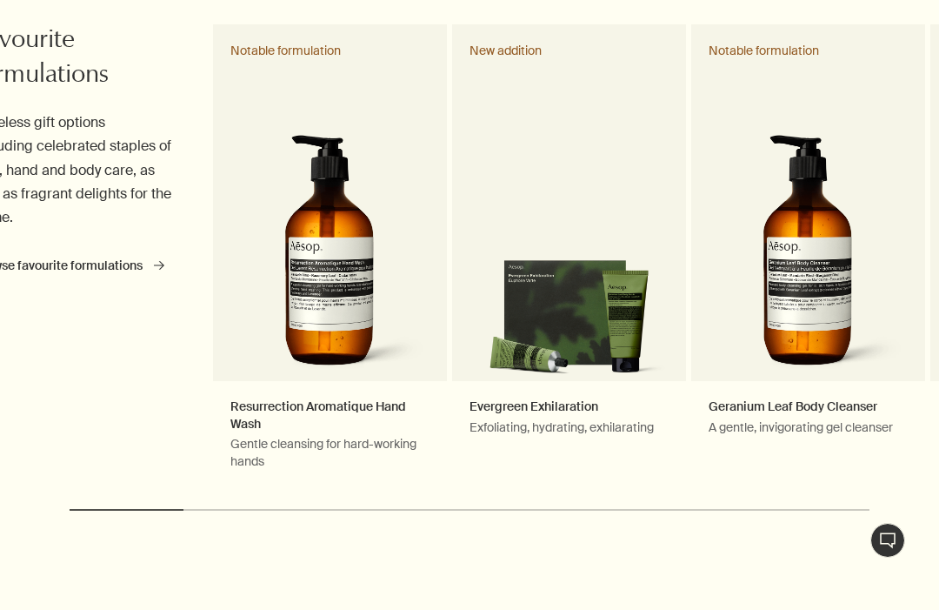
scroll to position [864, 0]
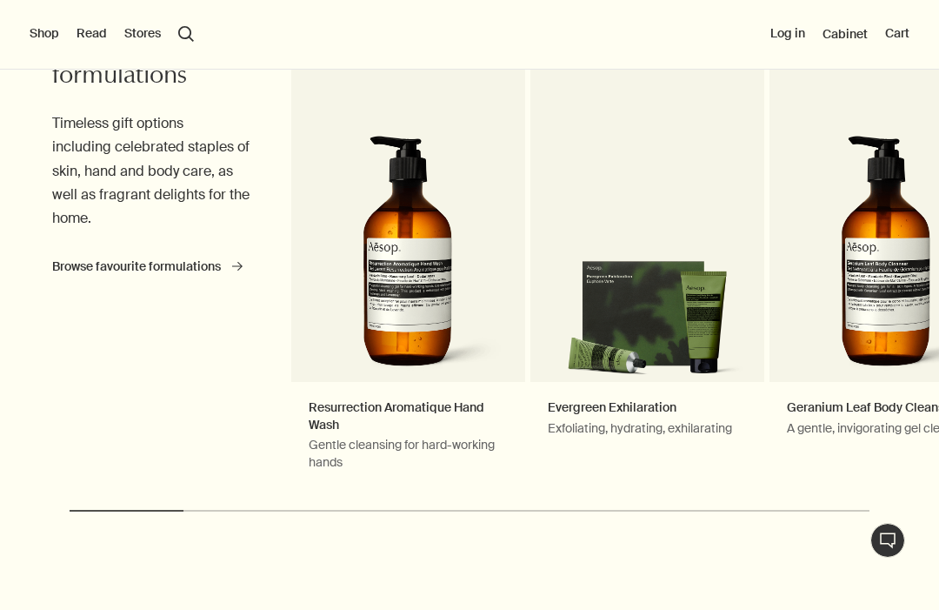
click at [342, 413] on link "Resurrection Aromatique Hand Wash Gentle cleansing for hard-working hands Notab…" at bounding box center [408, 256] width 234 height 463
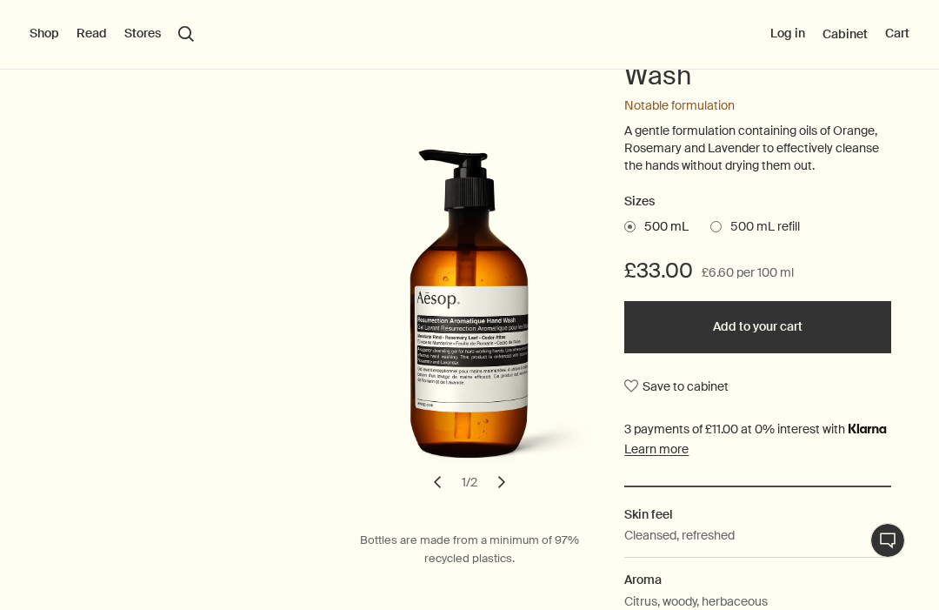
scroll to position [276, 0]
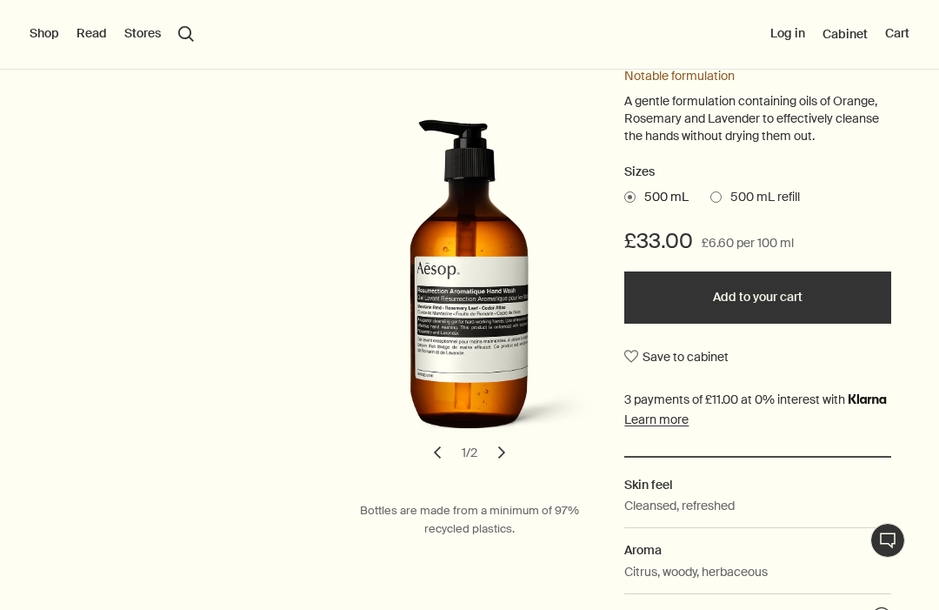
click at [516, 448] on button "chevron" at bounding box center [502, 452] width 38 height 38
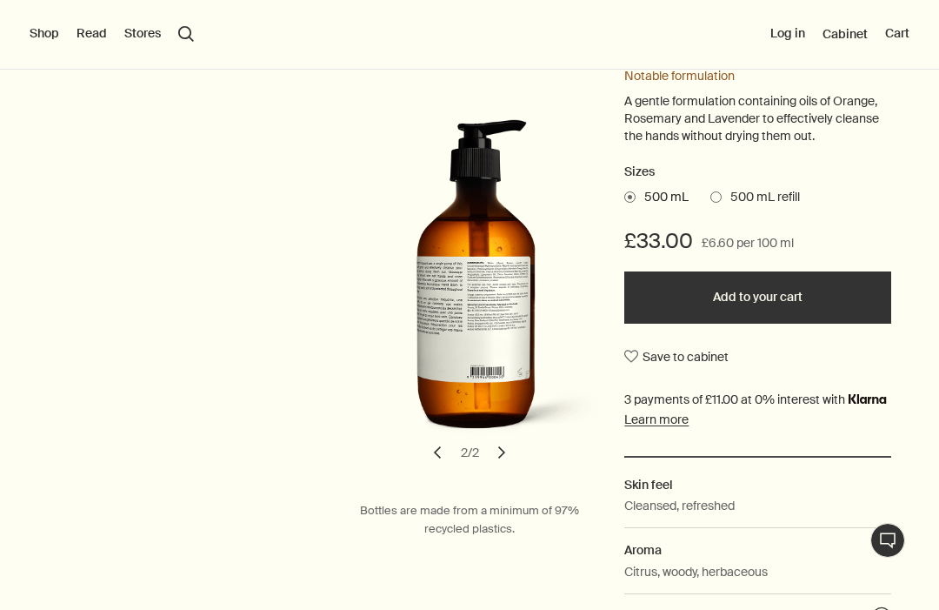
click at [425, 448] on button "chevron" at bounding box center [437, 452] width 38 height 38
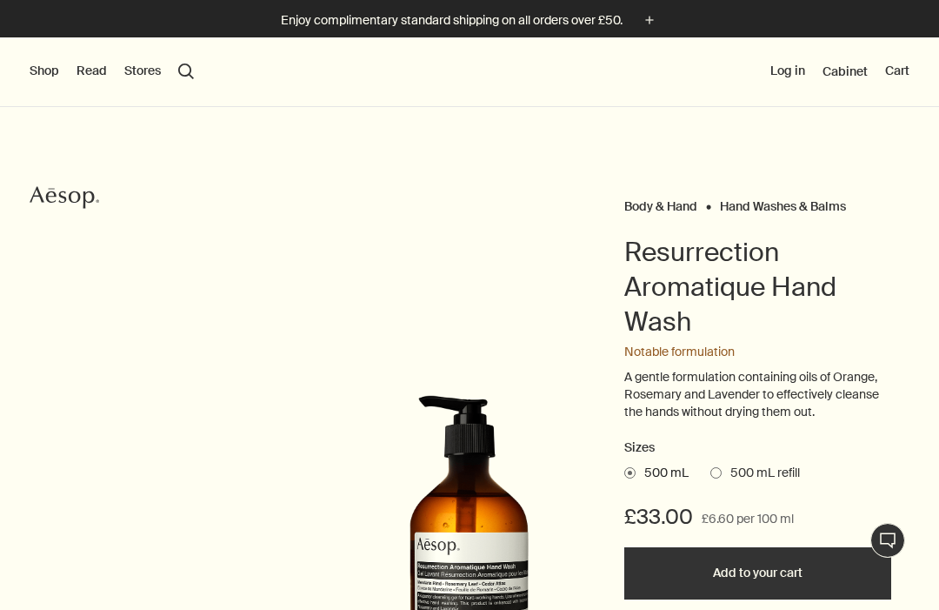
scroll to position [0, 0]
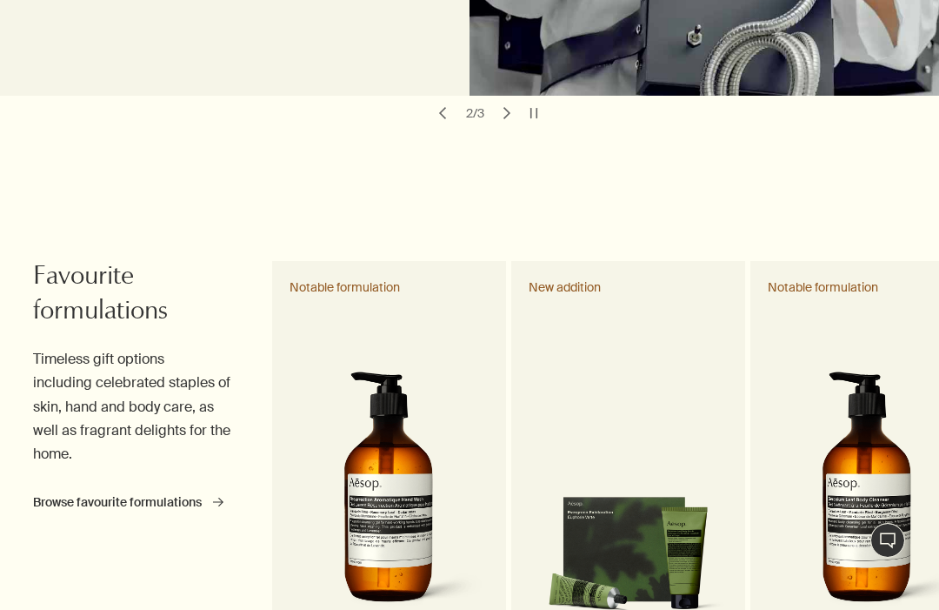
scroll to position [631, 0]
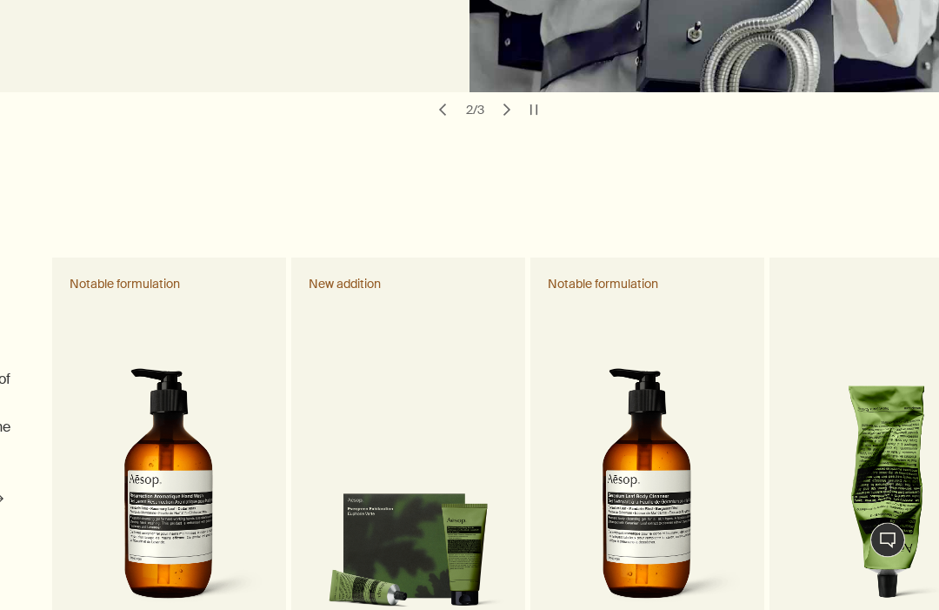
scroll to position [631, 0]
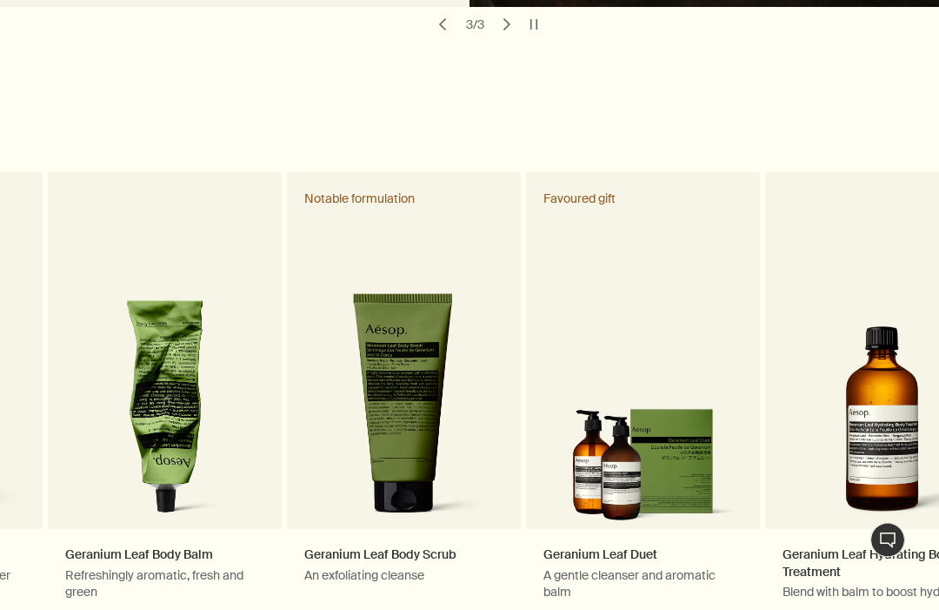
scroll to position [722, 0]
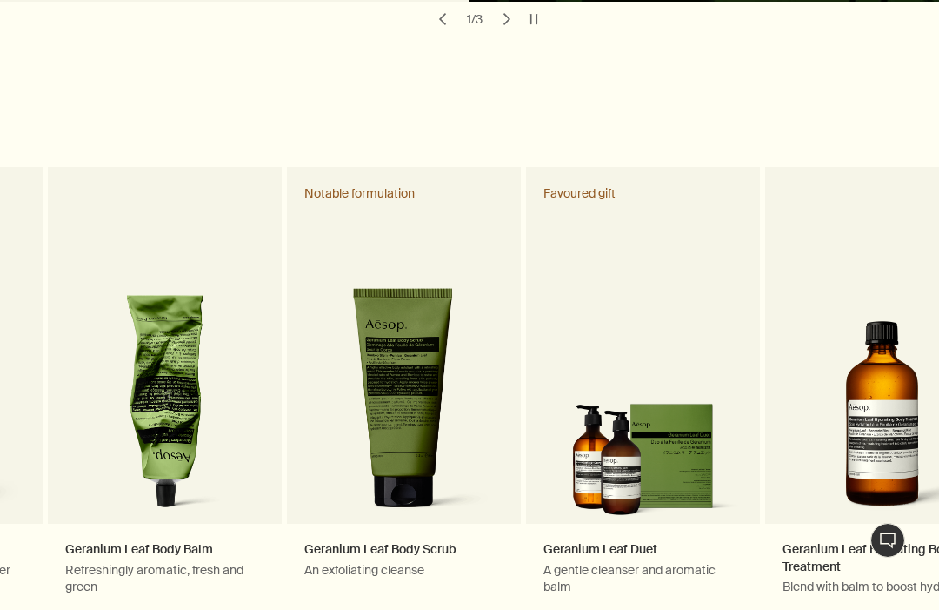
click at [677, 546] on link "Geranium Leaf Duet A gentle cleanser and aromatic balm Favoured gift" at bounding box center [643, 398] width 234 height 463
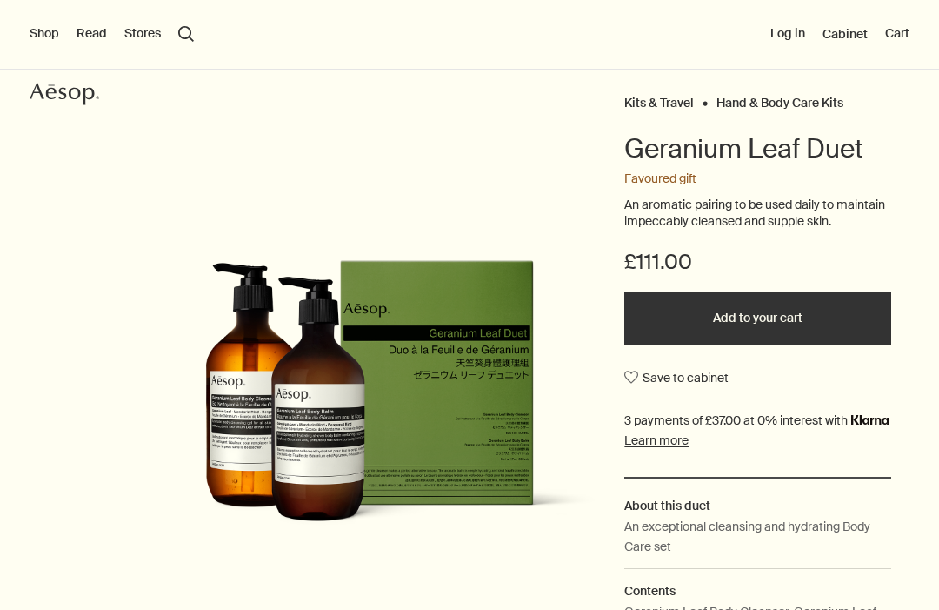
scroll to position [117, 0]
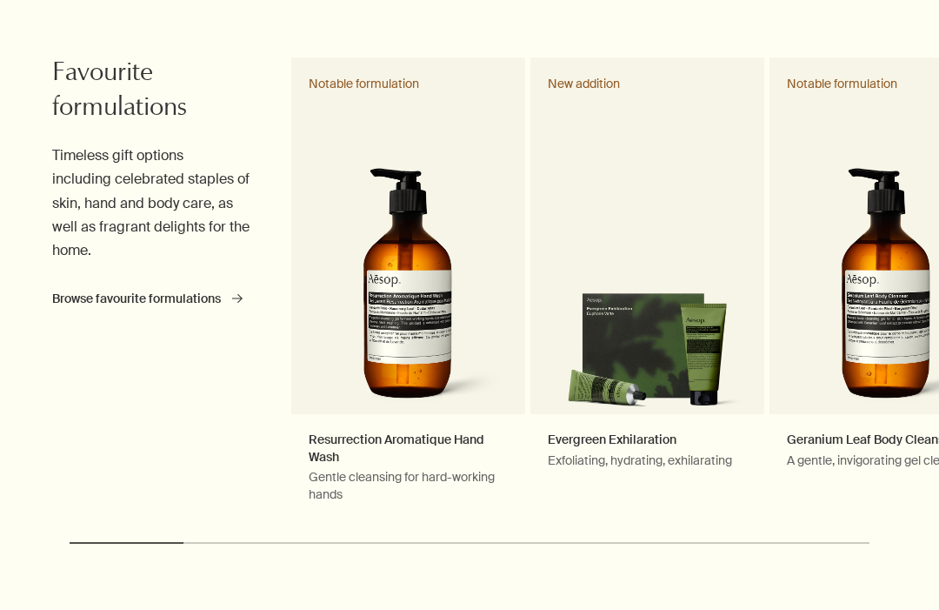
scroll to position [836, 0]
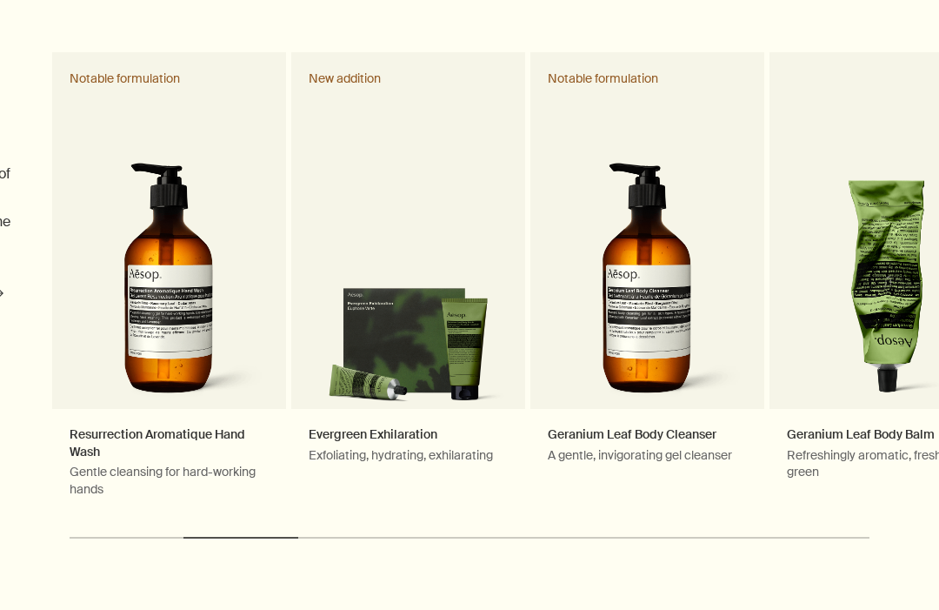
scroll to position [837, 0]
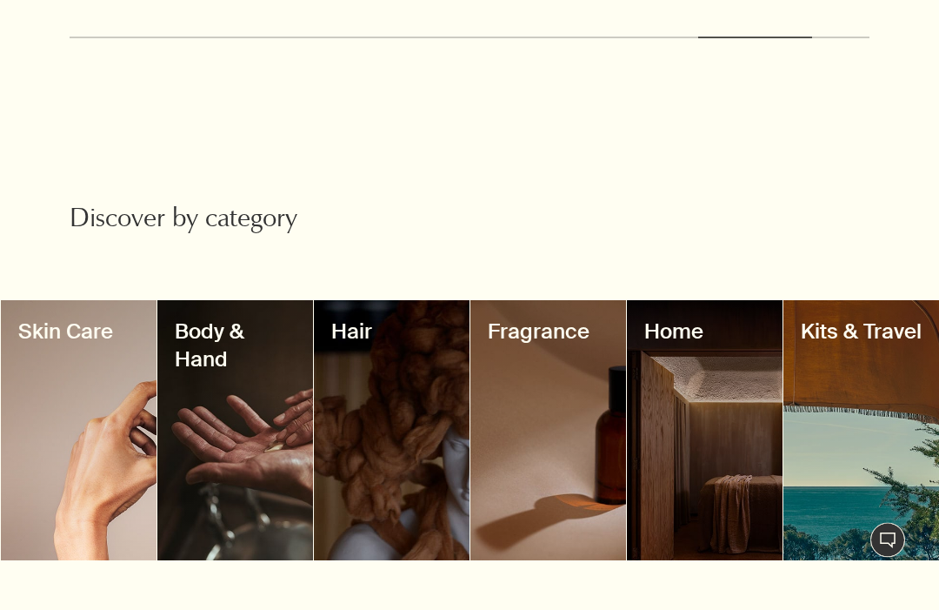
scroll to position [1337, 0]
click at [209, 376] on div at bounding box center [235, 430] width 156 height 260
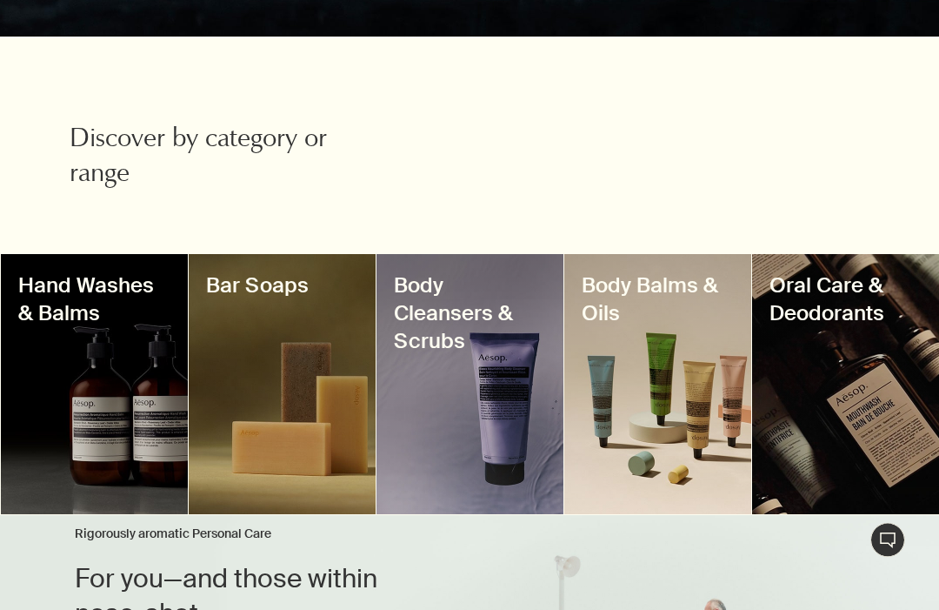
scroll to position [538, 0]
click at [68, 301] on h3 "Hand Washes & Balms" at bounding box center [94, 299] width 152 height 56
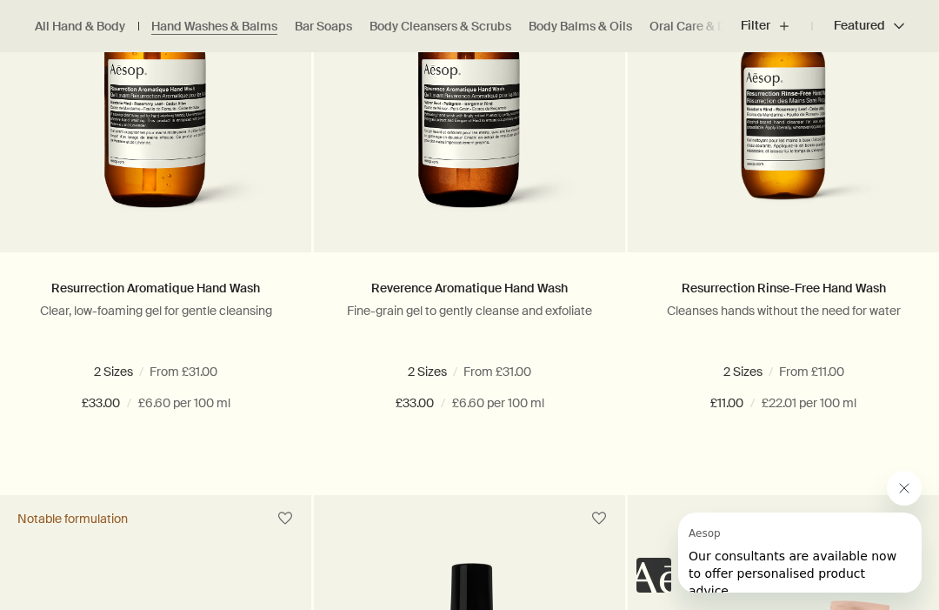
click at [165, 369] on span "500 mL refill" at bounding box center [204, 372] width 78 height 16
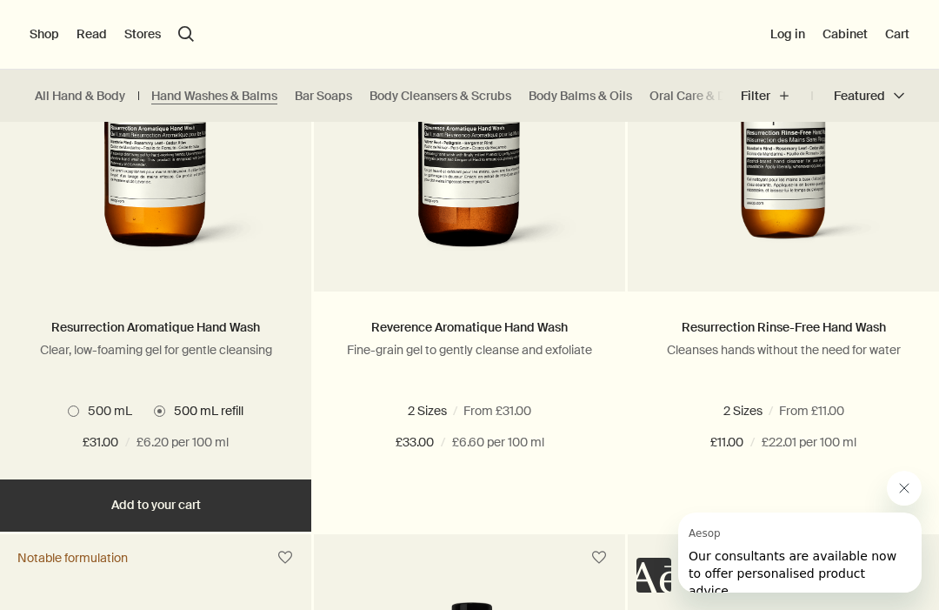
scroll to position [1218, 0]
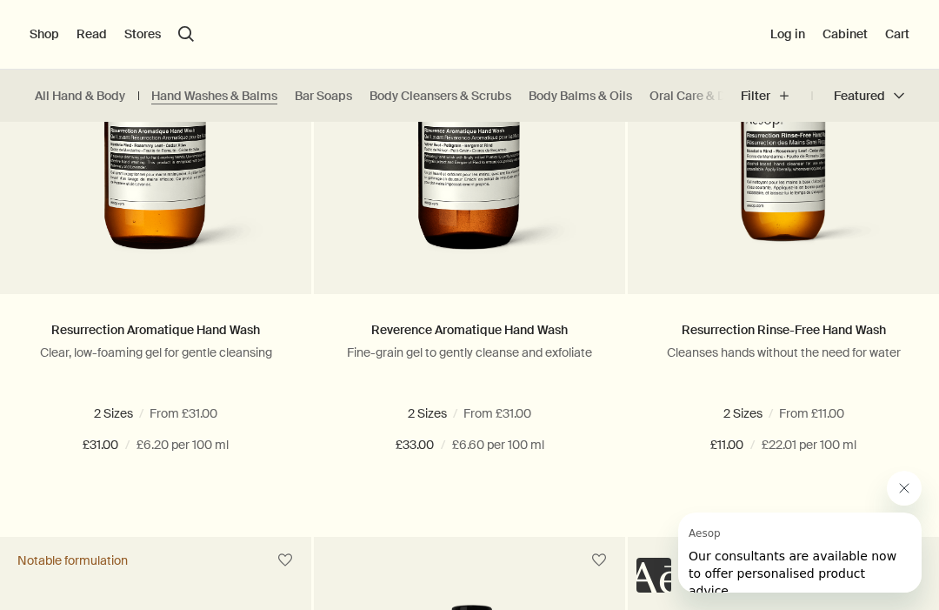
click at [72, 405] on label "500 mL" at bounding box center [100, 413] width 64 height 16
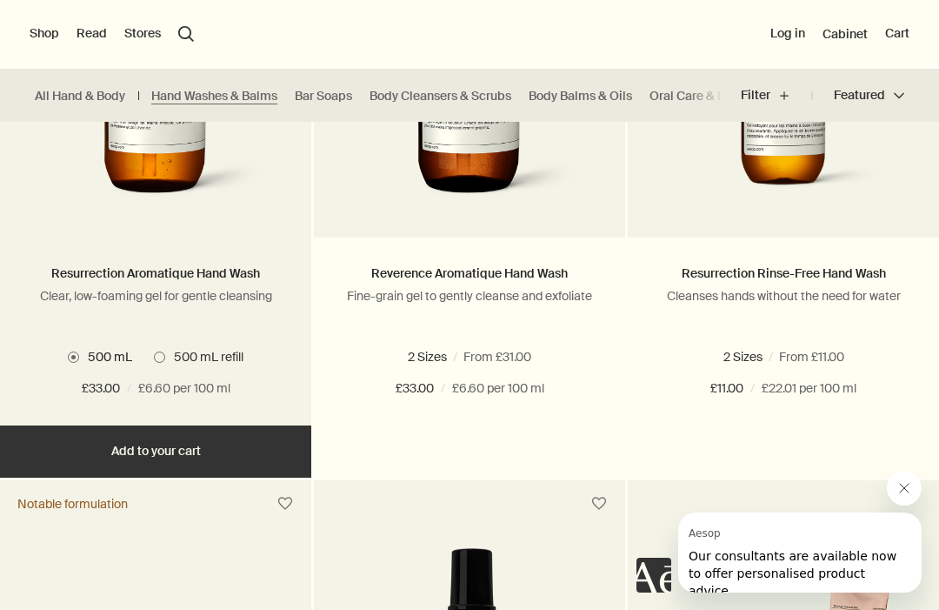
scroll to position [1110, 0]
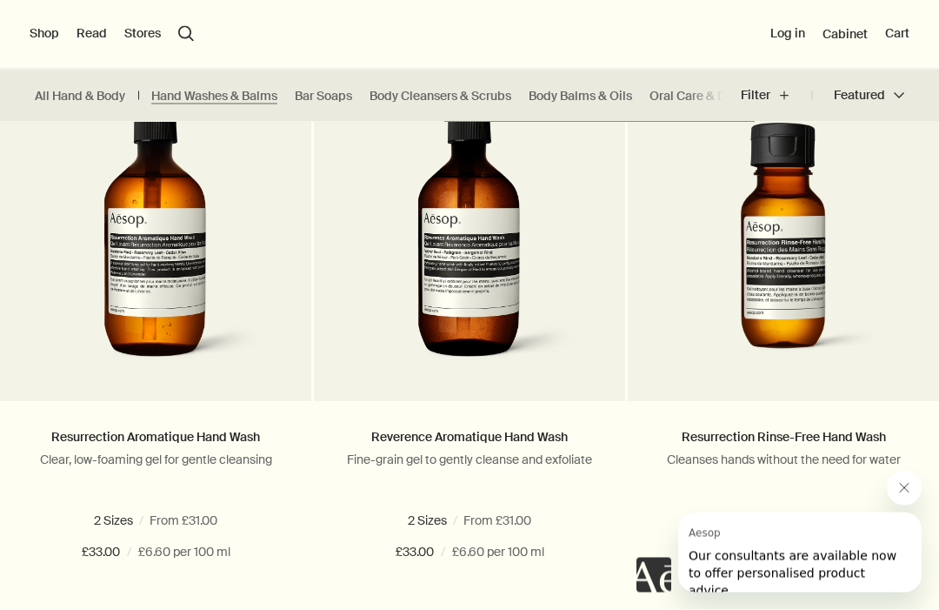
click at [180, 264] on img at bounding box center [156, 232] width 230 height 285
